Goal: Transaction & Acquisition: Book appointment/travel/reservation

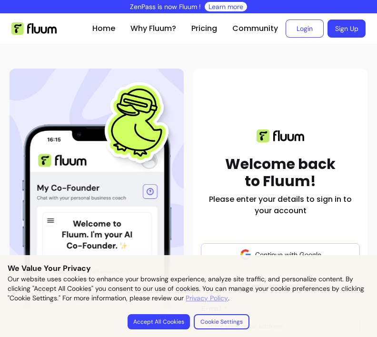
click at [308, 28] on link "Login" at bounding box center [304, 29] width 38 height 18
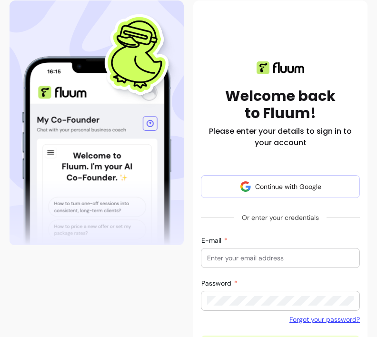
scroll to position [70, 0]
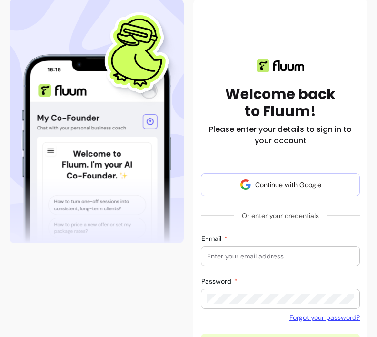
click at [236, 257] on input "E-mail" at bounding box center [280, 256] width 147 height 10
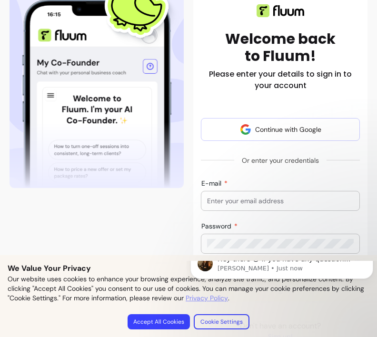
scroll to position [0, 0]
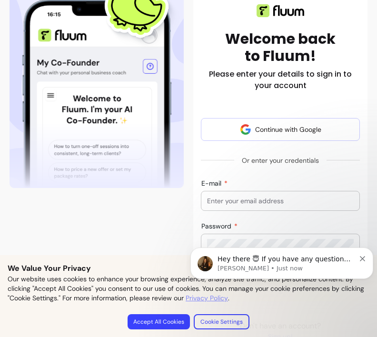
type input "[EMAIL_ADDRESS][DOMAIN_NAME]"
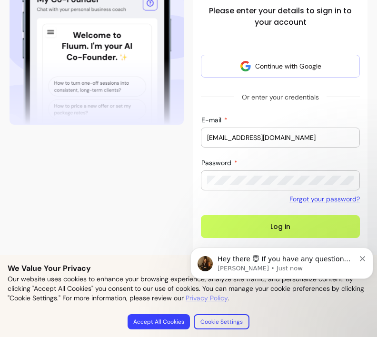
scroll to position [220, 0]
click at [166, 322] on button "Accept All Cookies" at bounding box center [159, 321] width 62 height 15
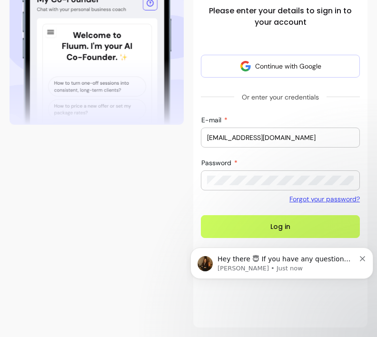
click at [285, 215] on button "Log in" at bounding box center [280, 226] width 159 height 23
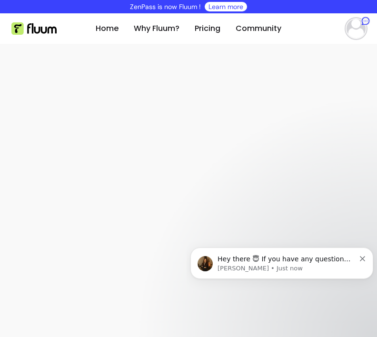
select select "**********"
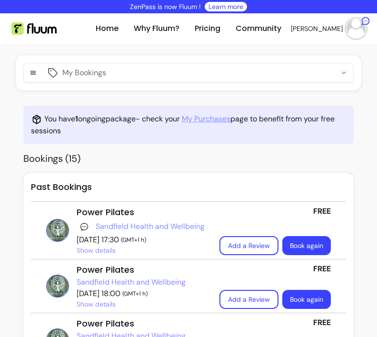
click at [306, 246] on link "Book again" at bounding box center [306, 245] width 49 height 19
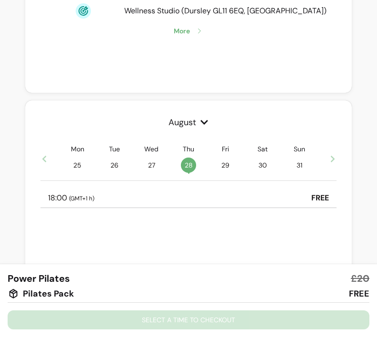
scroll to position [220, 0]
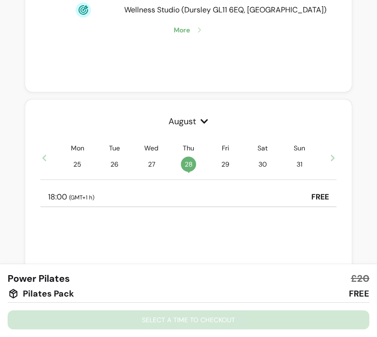
click at [330, 165] on div "Mon 25 Tue 26 Wed 27 Thu 28 • Fri 29 Sat 30 Sun 31" at bounding box center [188, 157] width 296 height 29
click at [332, 158] on icon at bounding box center [333, 158] width 8 height 8
click at [82, 199] on span "( GMT+1 h )" at bounding box center [81, 198] width 25 height 8
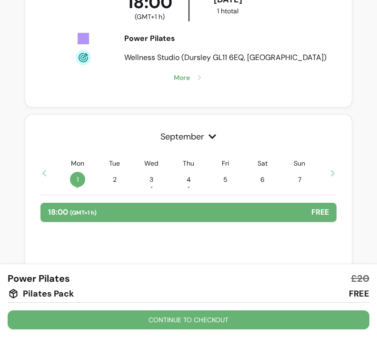
click at [181, 318] on button "Continue to checkout" at bounding box center [189, 319] width 362 height 19
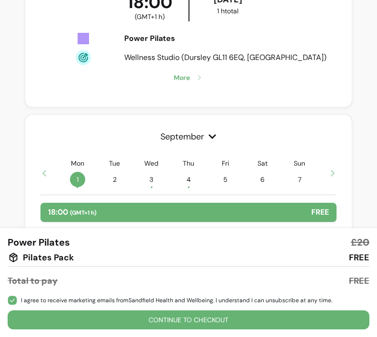
click at [15, 309] on div "I agree to receive marketing emails from Sandfield Health and Wellbeing . I und…" at bounding box center [189, 312] width 362 height 34
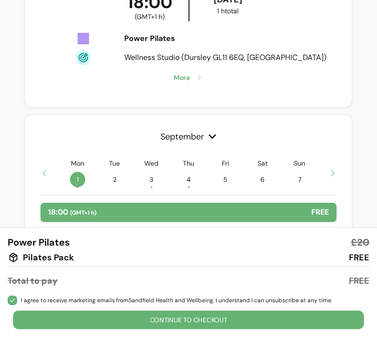
click at [199, 313] on button "Continue to checkout" at bounding box center [188, 320] width 351 height 19
